Goal: Task Accomplishment & Management: Use online tool/utility

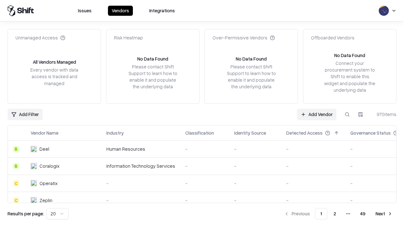
click at [316, 114] on link "Add Vendor" at bounding box center [316, 114] width 39 height 11
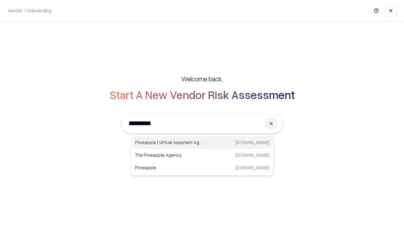
click at [202, 143] on div "Pineapple | Virtual Assistant Agency [DOMAIN_NAME]" at bounding box center [201, 142] width 139 height 13
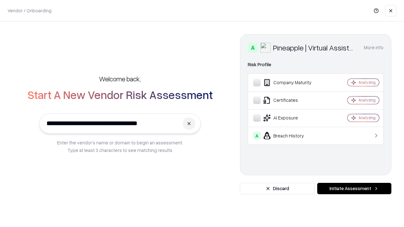
type input "**********"
click at [354, 189] on button "Initiate Assessment" at bounding box center [354, 188] width 74 height 11
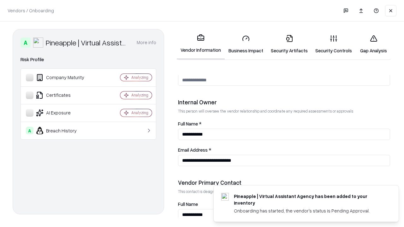
scroll to position [327, 0]
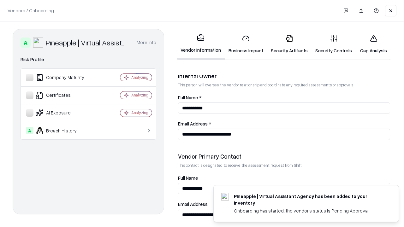
click at [246, 44] on link "Business Impact" at bounding box center [246, 44] width 42 height 29
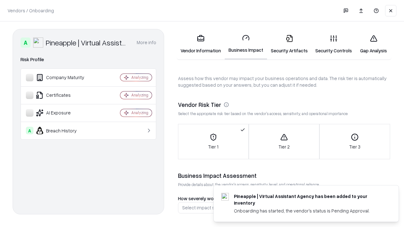
click at [373, 44] on link "Gap Analysis" at bounding box center [374, 44] width 36 height 29
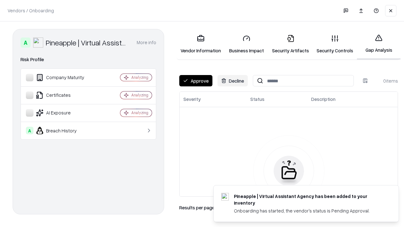
click at [196, 81] on button "Approve" at bounding box center [195, 80] width 33 height 11
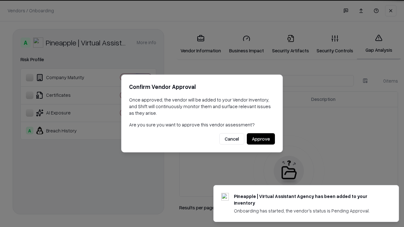
click at [261, 139] on button "Approve" at bounding box center [261, 138] width 28 height 11
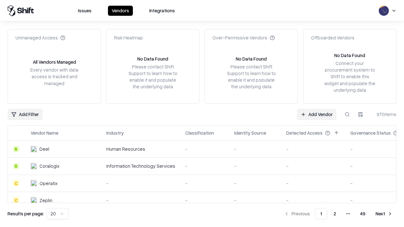
type input "**********"
click at [316, 114] on link "Add Vendor" at bounding box center [316, 114] width 39 height 11
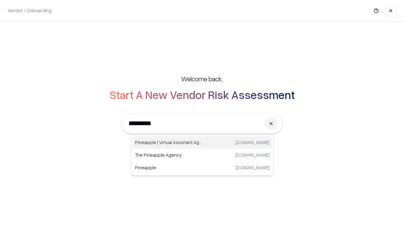
click at [202, 143] on div "Pineapple | Virtual Assistant Agency [DOMAIN_NAME]" at bounding box center [201, 142] width 139 height 13
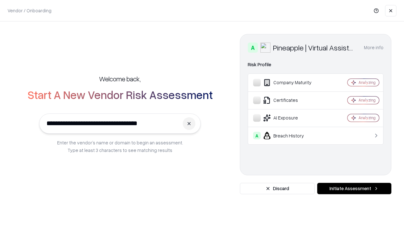
type input "**********"
click at [354, 189] on button "Initiate Assessment" at bounding box center [354, 188] width 74 height 11
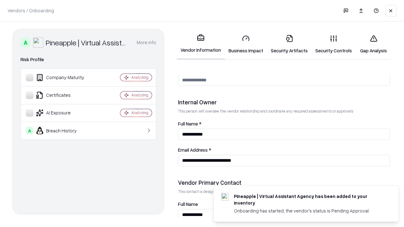
scroll to position [327, 0]
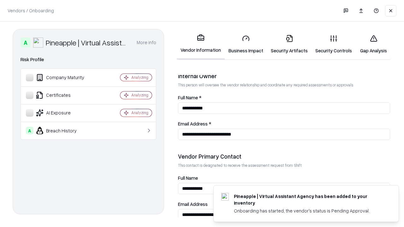
click at [373, 44] on link "Gap Analysis" at bounding box center [374, 44] width 36 height 29
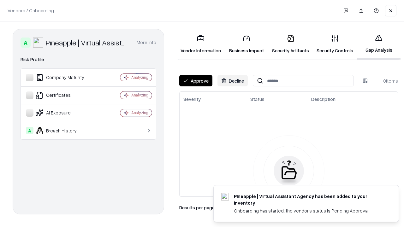
click at [196, 81] on button "Approve" at bounding box center [195, 80] width 33 height 11
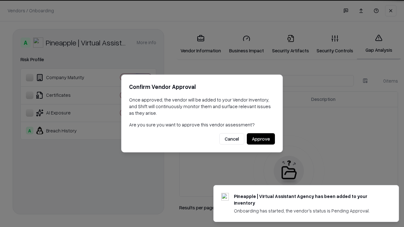
click at [261, 139] on button "Approve" at bounding box center [261, 138] width 28 height 11
